Goal: Task Accomplishment & Management: Manage account settings

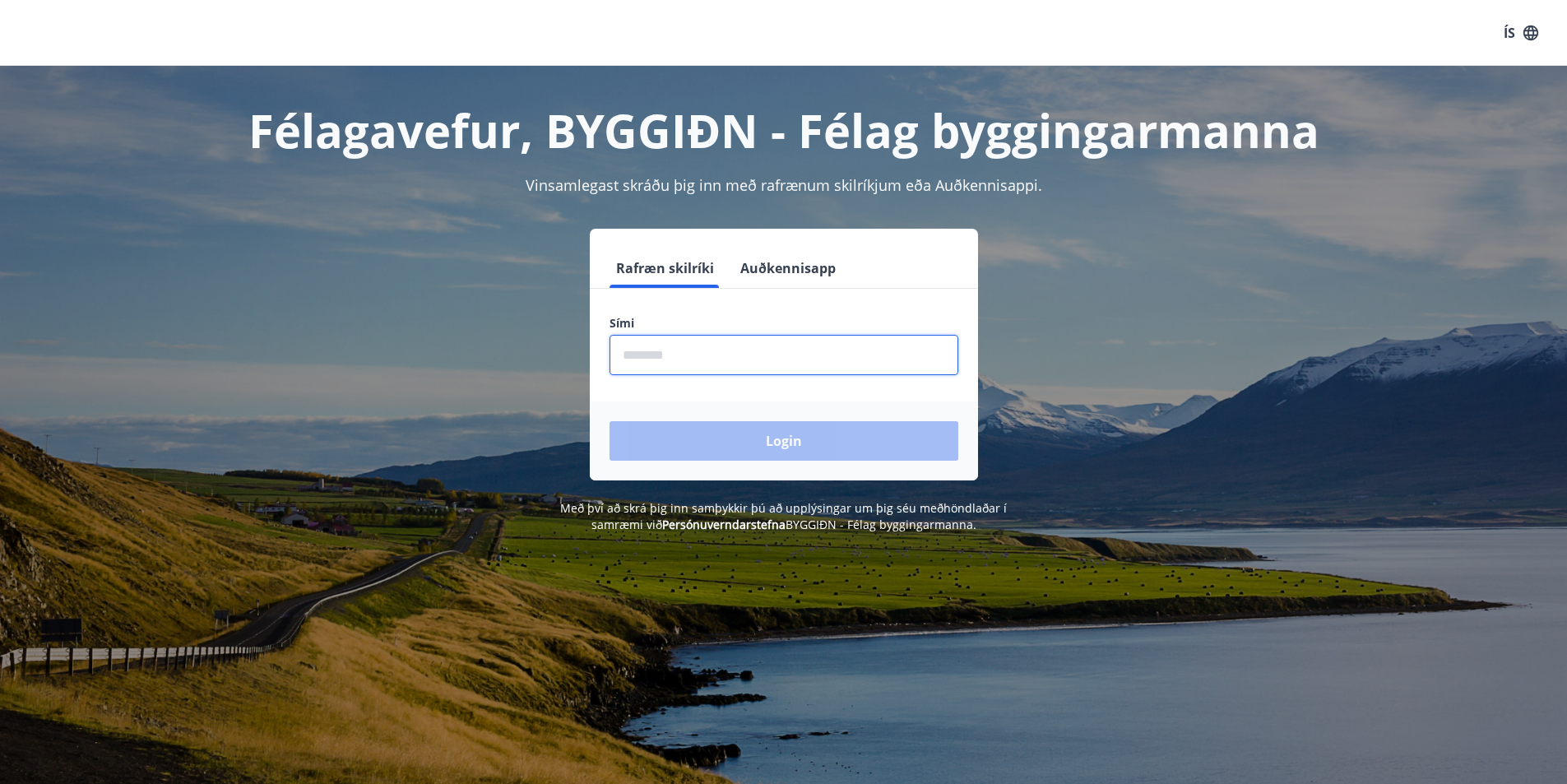
click at [743, 352] on input "phone" at bounding box center [784, 355] width 349 height 40
type input "********"
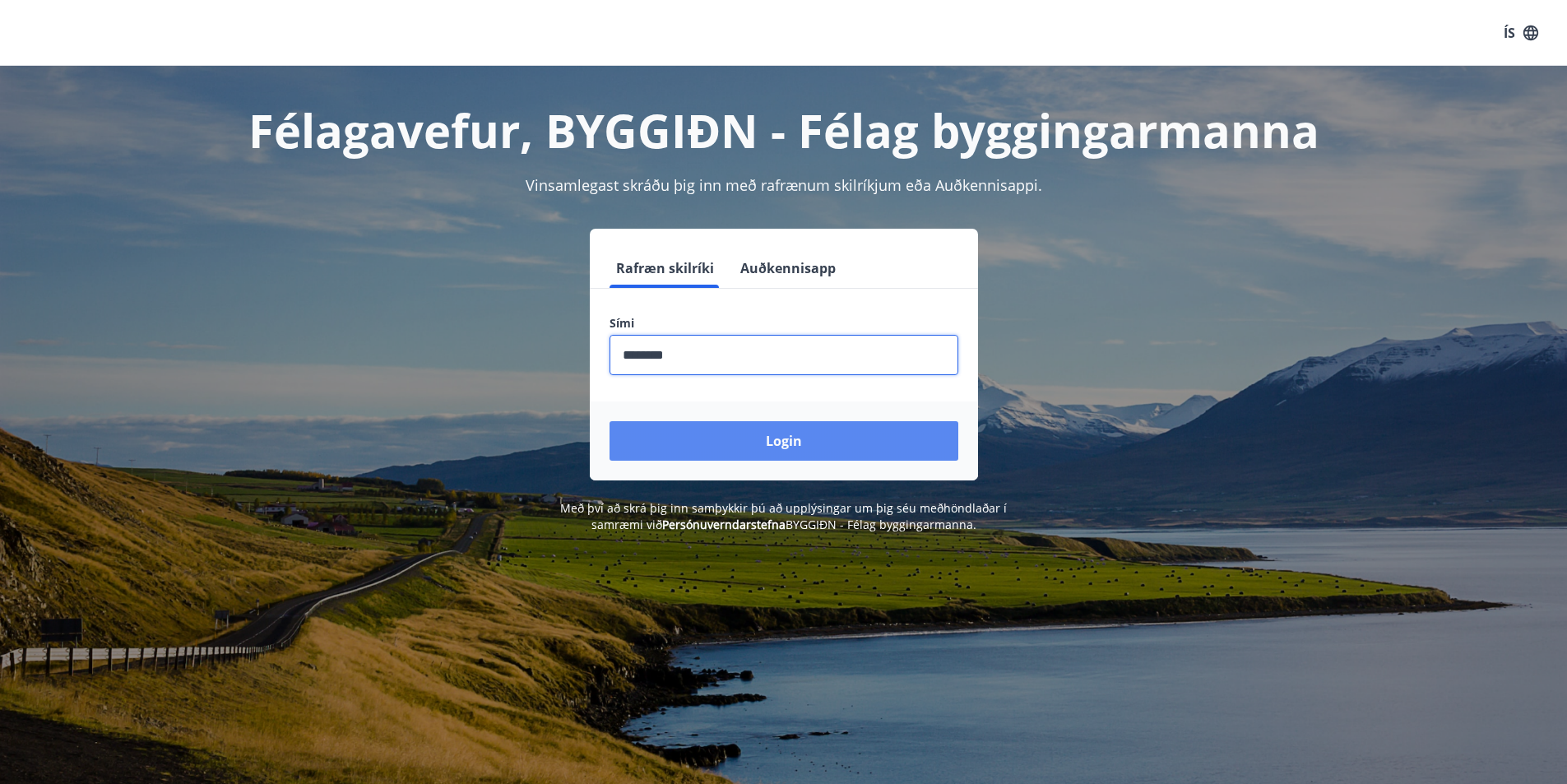
click at [807, 435] on button "Login" at bounding box center [784, 440] width 349 height 39
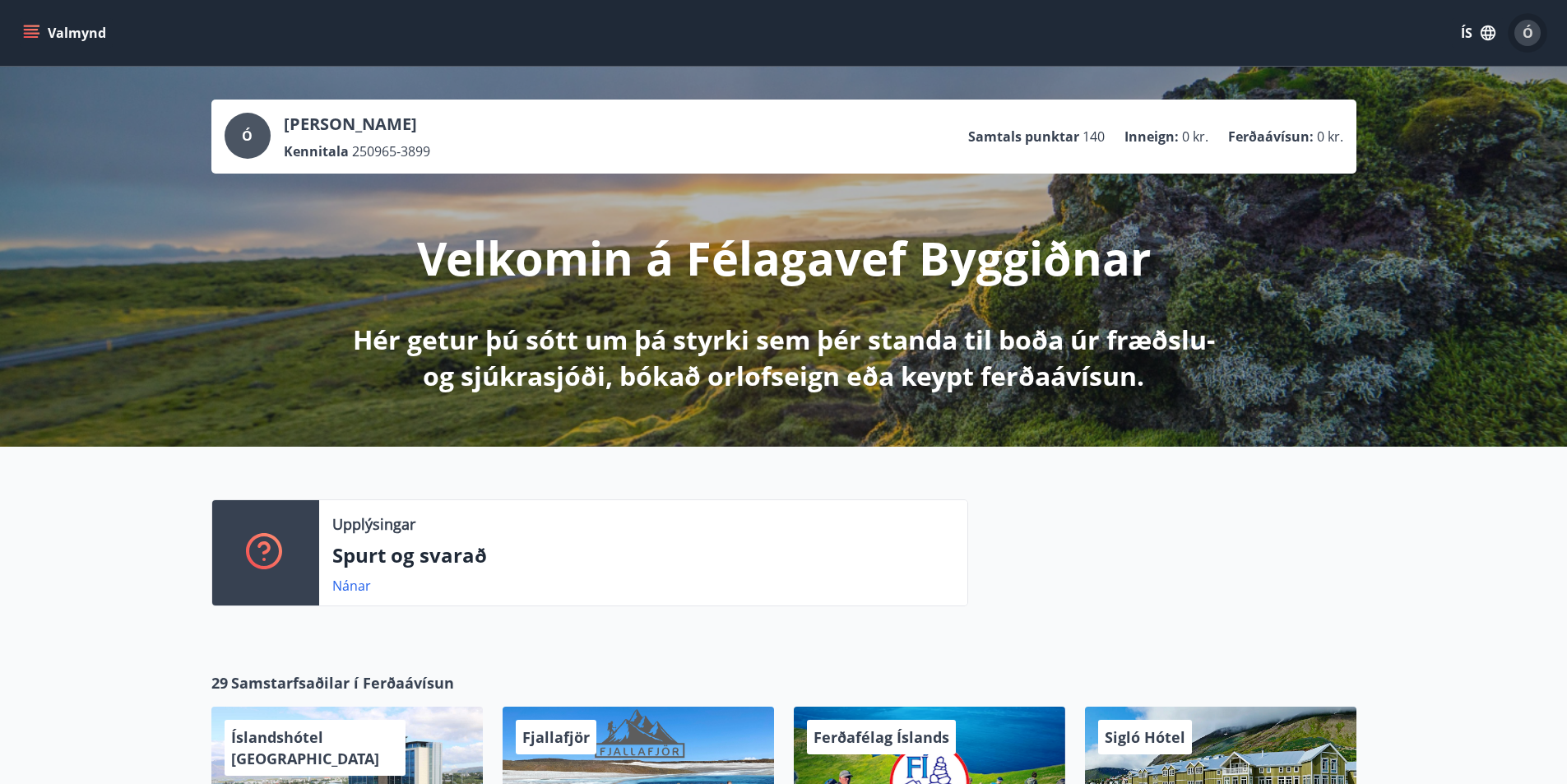
click at [1523, 31] on span "Ó" at bounding box center [1528, 33] width 11 height 18
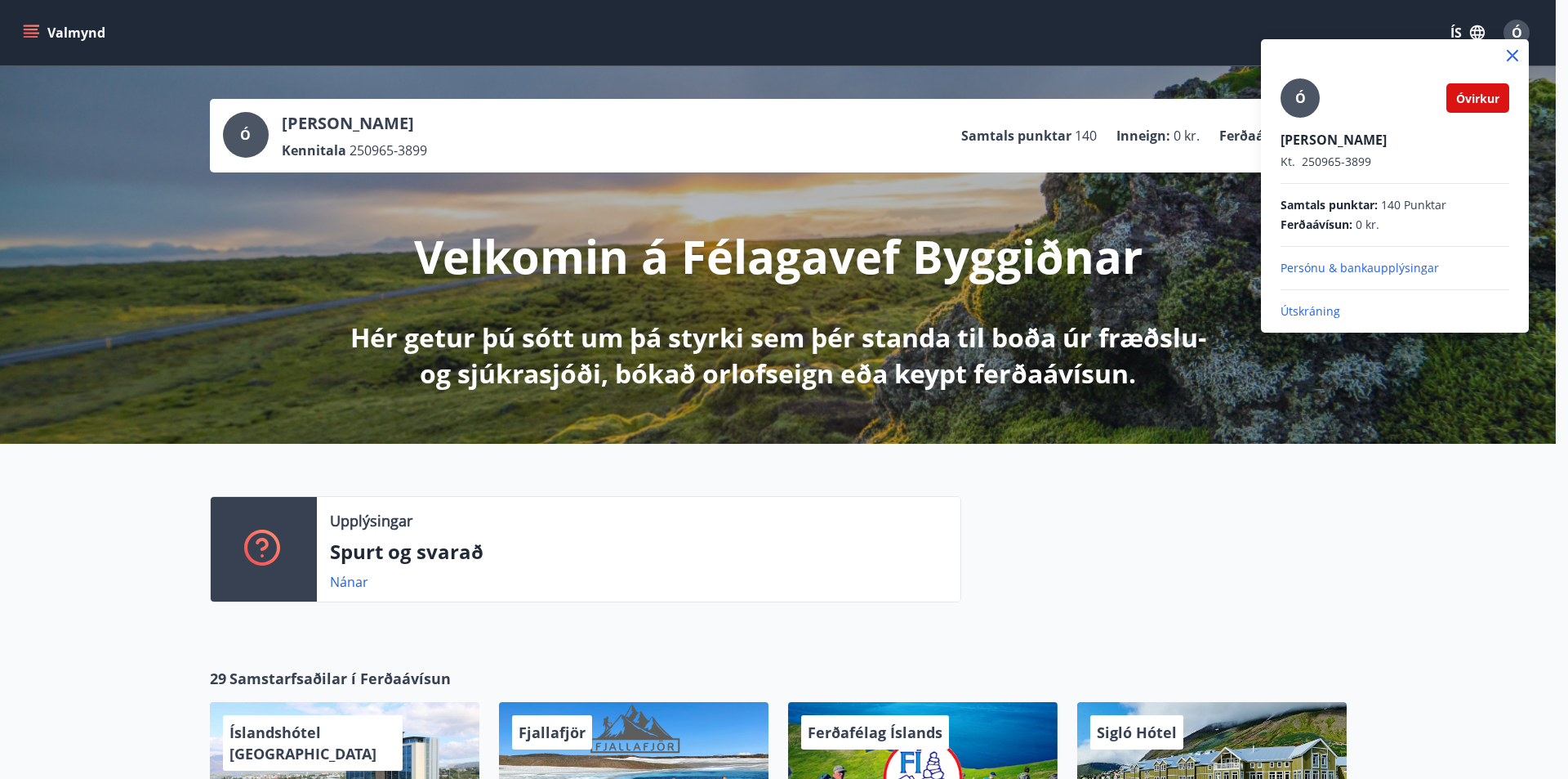
click at [1512, 31] on div at bounding box center [784, 389] width 1568 height 779
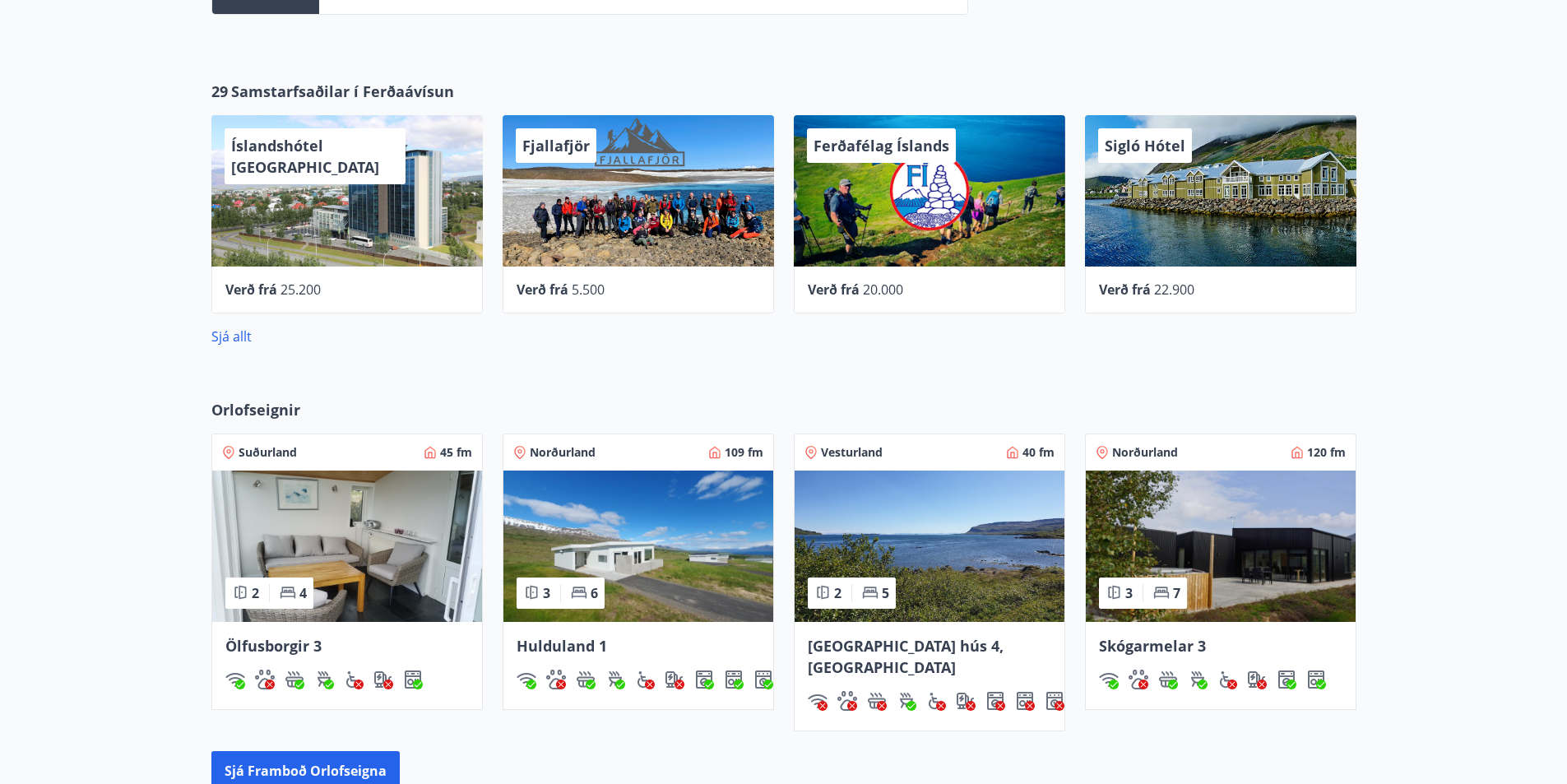
scroll to position [16, 0]
